Goal: Transaction & Acquisition: Purchase product/service

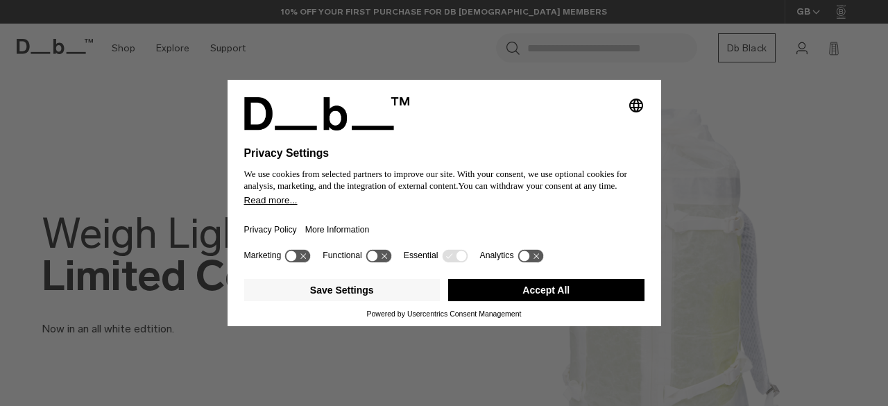
click at [505, 283] on button "Accept All" at bounding box center [546, 290] width 196 height 22
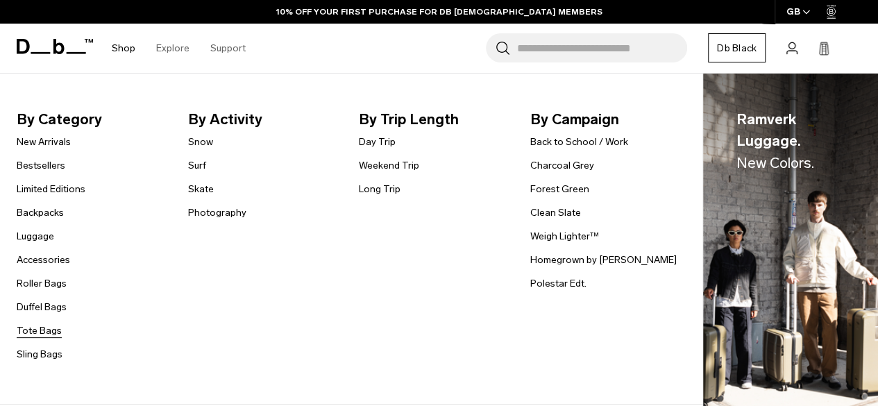
click at [37, 331] on link "Tote Bags" at bounding box center [39, 330] width 45 height 15
